Goal: Navigation & Orientation: Understand site structure

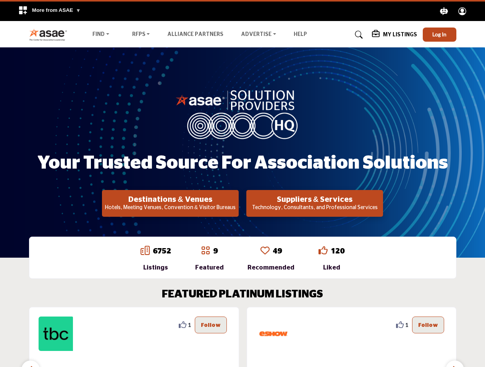
click at [49, 11] on span "More from ASAE" at bounding box center [56, 10] width 49 height 6
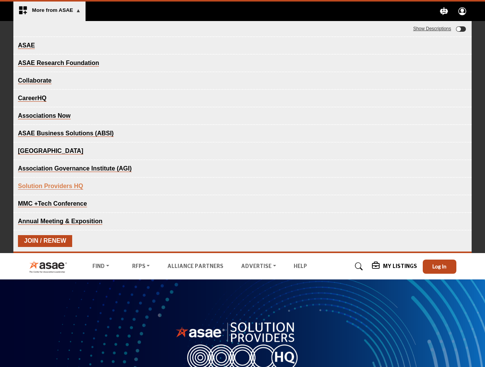
click at [444, 11] on icon "Explore ASAE" at bounding box center [445, 11] width 8 height 8
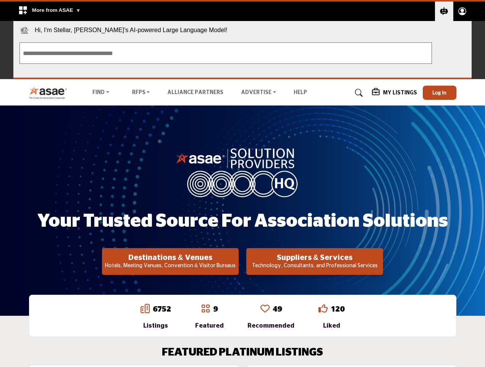
click at [463, 11] on circle "Explore ASAE" at bounding box center [463, 10] width 4 height 4
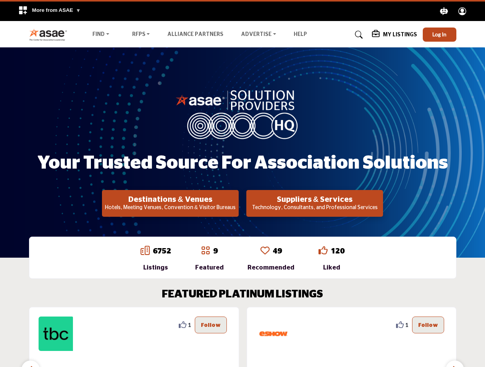
click at [170, 203] on h2 "Destinations & Venues" at bounding box center [170, 199] width 132 height 9
click at [236, 203] on h2 "Suppliers & Services" at bounding box center [170, 199] width 132 height 9
click at [232, 337] on div "1" at bounding box center [134, 366] width 210 height 118
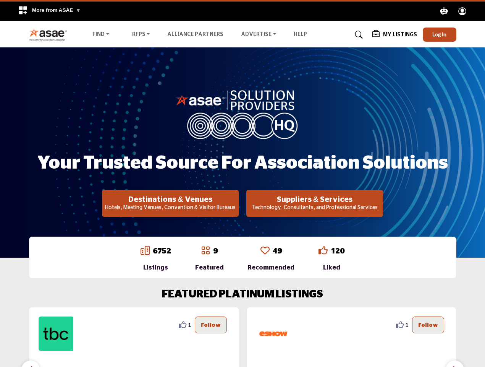
click at [0, 324] on section "FEATURED PLATINUM LISTINGS 0 0 Follow Following Greensboro Area CVB ... View Mo…" at bounding box center [242, 356] width 485 height 167
click at [0, 325] on section "FEATURED PLATINUM LISTINGS 0 0 Follow Following Greensboro Area CVB ... View Mo…" at bounding box center [242, 356] width 485 height 167
